Goal: Task Accomplishment & Management: Manage account settings

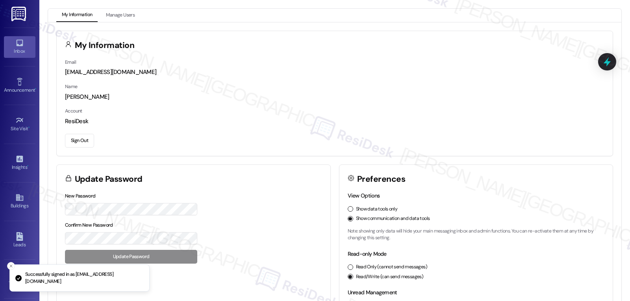
click at [15, 48] on div "Inbox" at bounding box center [19, 51] width 39 height 8
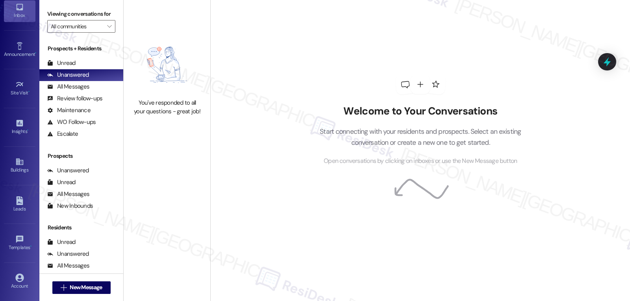
scroll to position [74, 0]
click at [6, 245] on div "Account" at bounding box center [19, 248] width 39 height 8
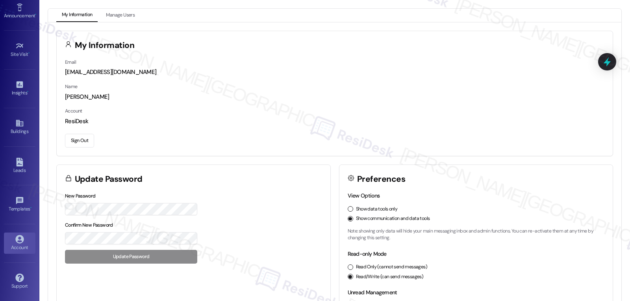
click at [80, 142] on button "Sign Out" at bounding box center [79, 141] width 29 height 14
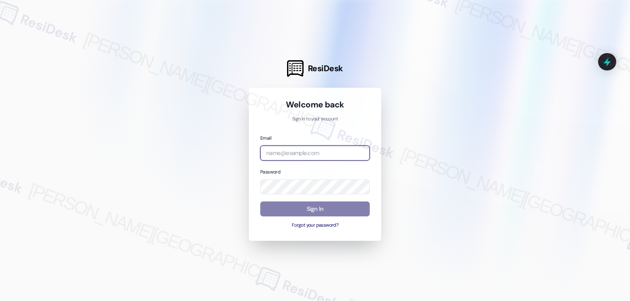
click at [290, 150] on input "email" at bounding box center [315, 153] width 110 height 15
paste input "automated-surveys-archway_equities-jomar.punay@archway_[DOMAIN_NAME]"
type input "automated-surveys-archway_equities-jomar.punay@archway_[DOMAIN_NAME]"
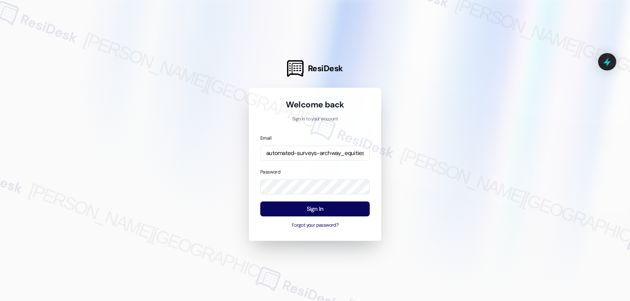
click at [314, 169] on div "Password" at bounding box center [315, 181] width 110 height 27
click at [344, 208] on button "Sign In" at bounding box center [315, 209] width 110 height 15
